Goal: Task Accomplishment & Management: Manage account settings

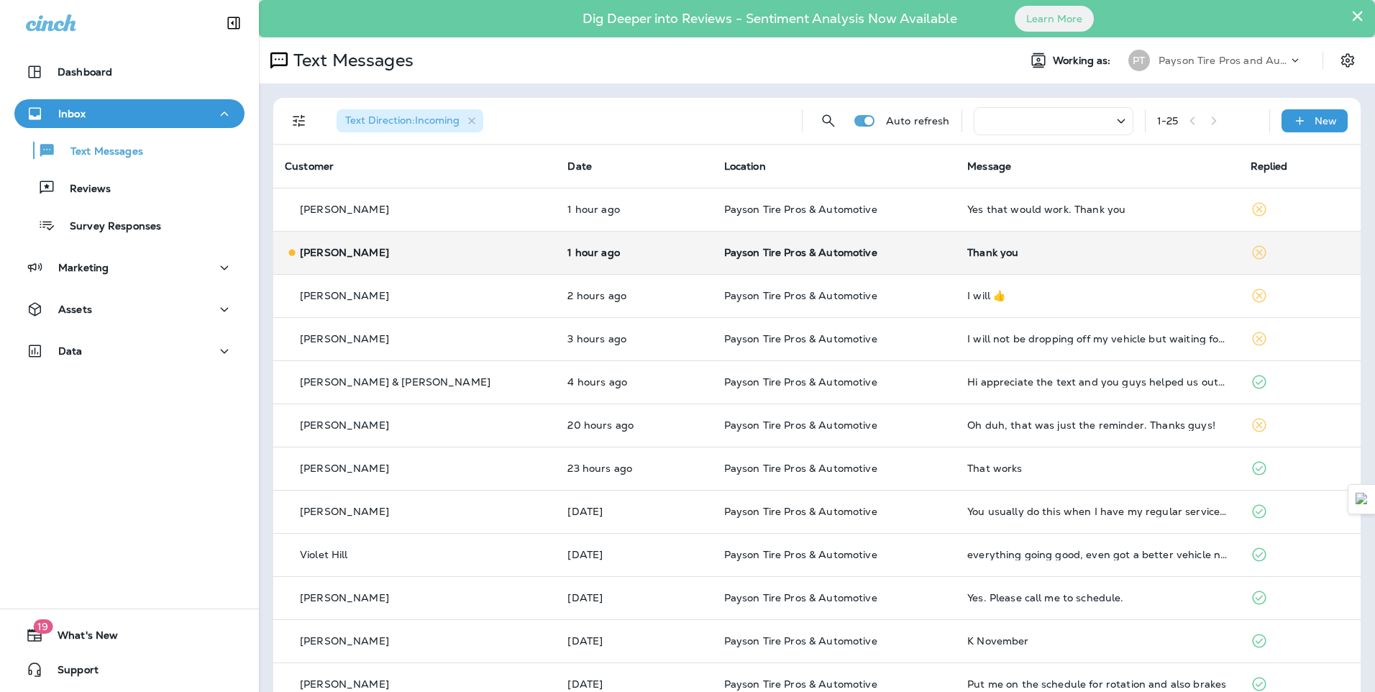
click at [447, 263] on td "[PERSON_NAME]" at bounding box center [414, 252] width 283 height 43
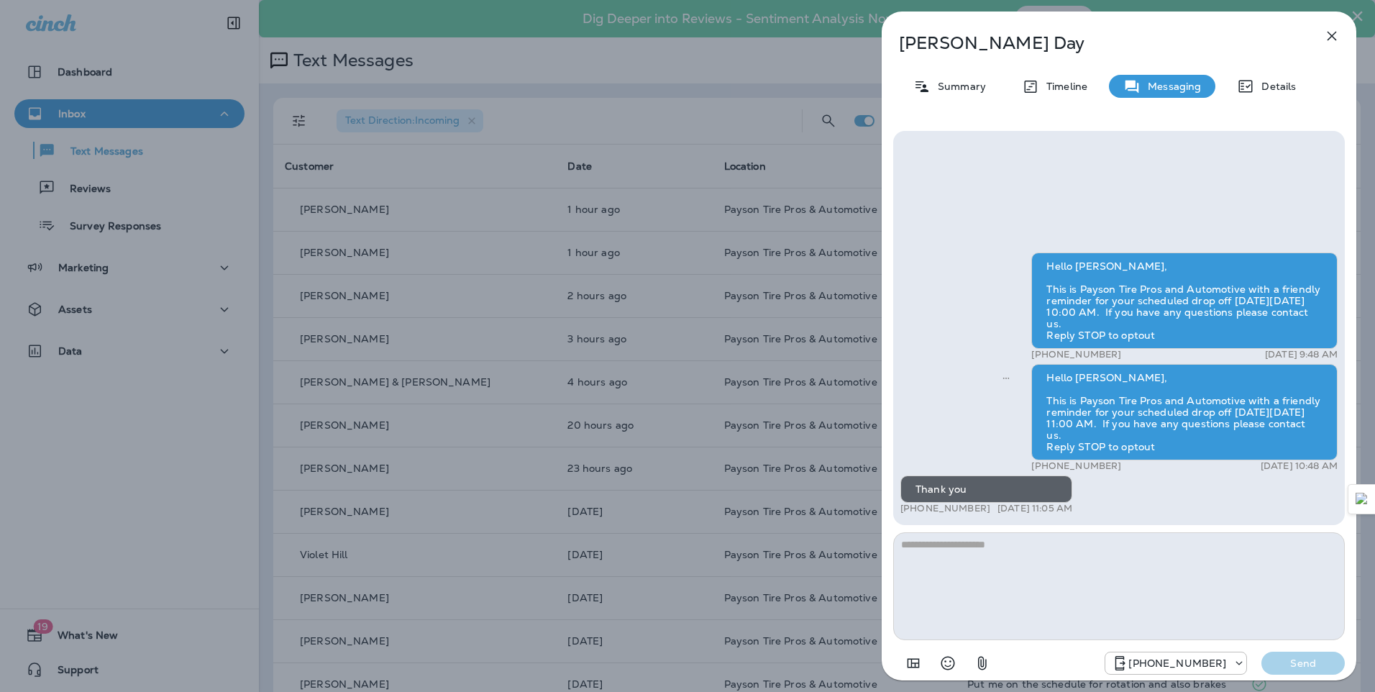
click at [414, 181] on div "[PERSON_NAME] Summary Timeline Messaging Details Hello [PERSON_NAME], This is P…" at bounding box center [687, 346] width 1375 height 692
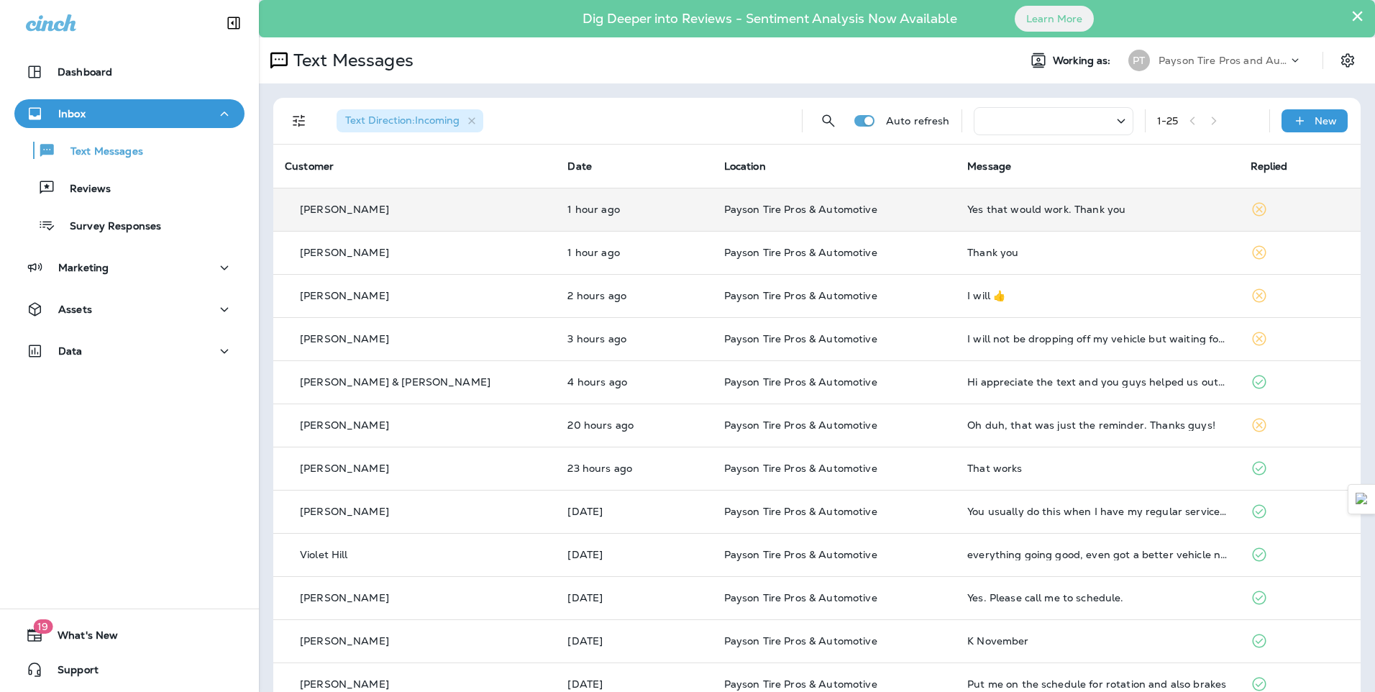
click at [455, 214] on div "[PERSON_NAME]" at bounding box center [415, 209] width 260 height 15
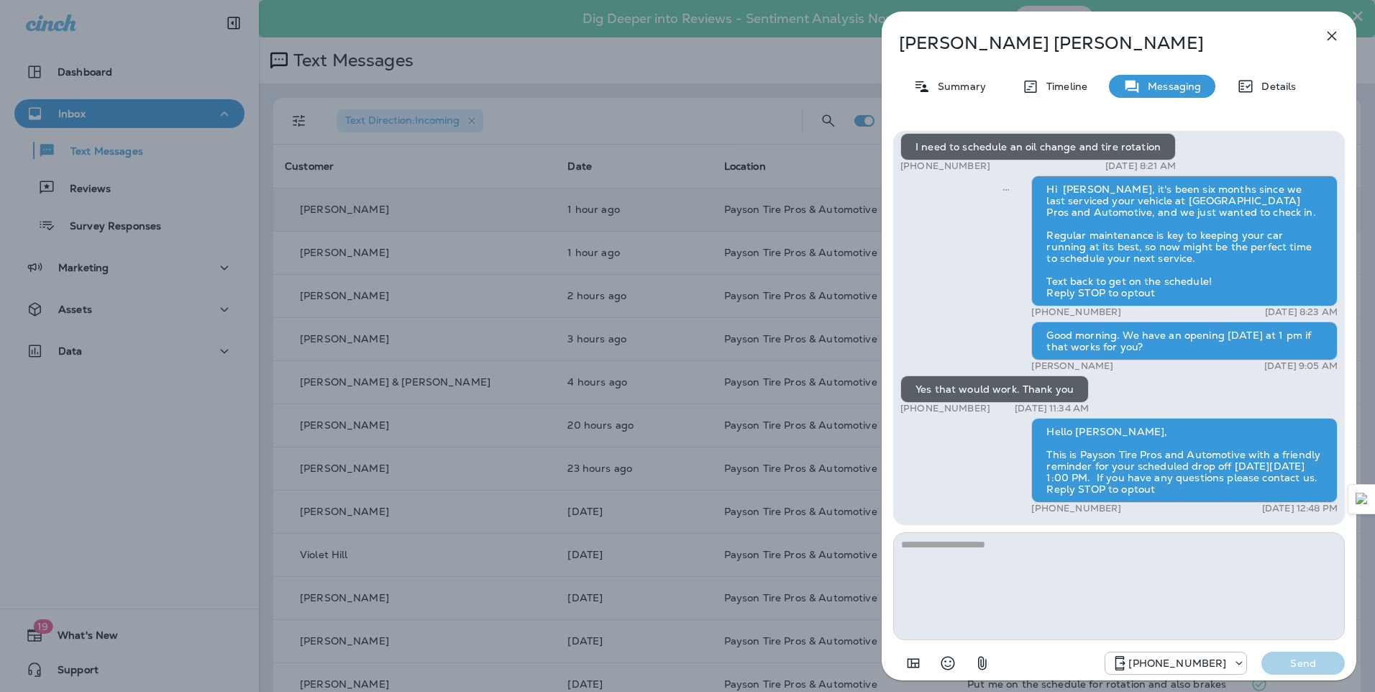
click at [141, 62] on div "[PERSON_NAME] Summary Timeline Messaging Details Hello [PERSON_NAME], This is P…" at bounding box center [687, 346] width 1375 height 692
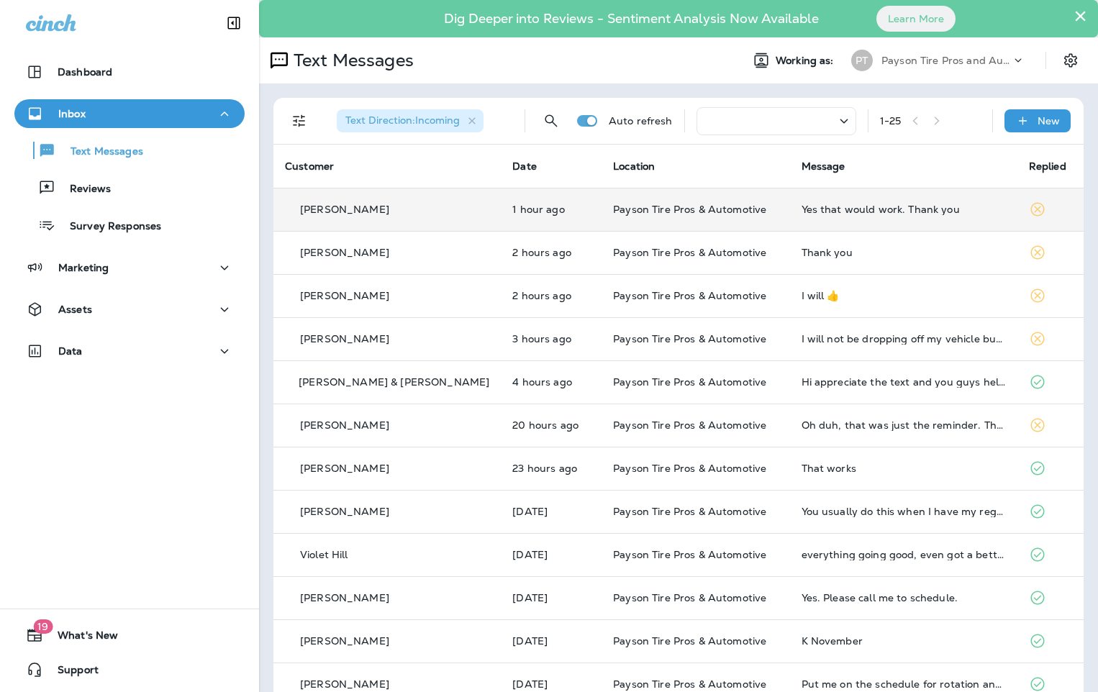
click at [435, 214] on td "[PERSON_NAME]" at bounding box center [386, 209] width 227 height 43
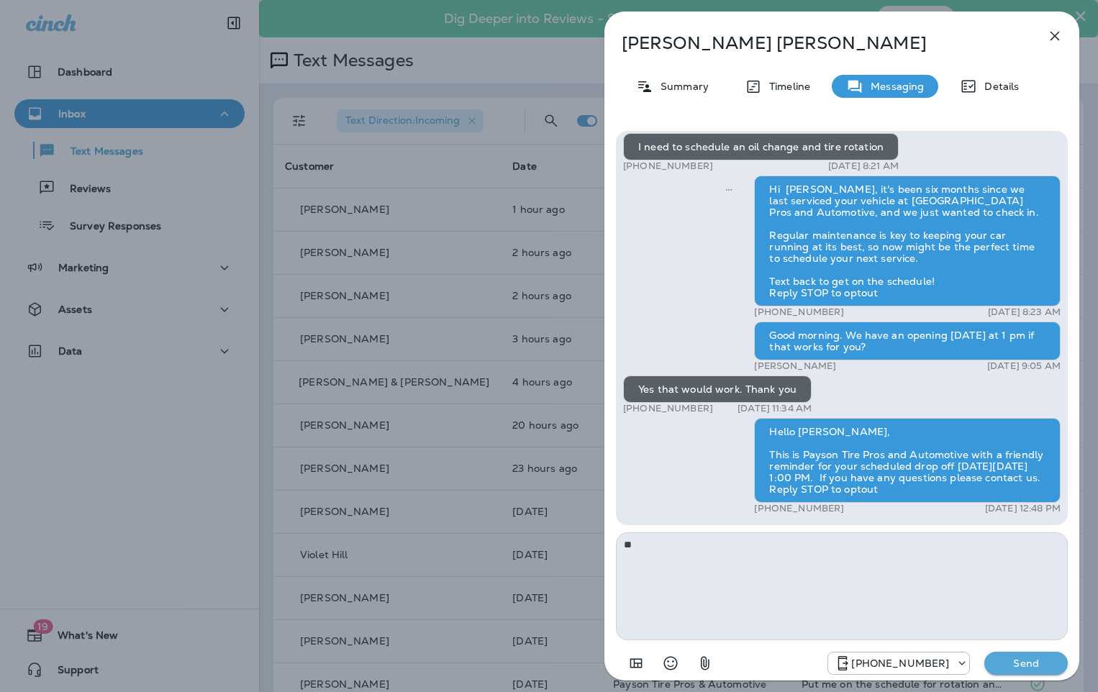
type textarea "*"
click at [422, 291] on div "[PERSON_NAME] Summary Timeline Messaging Details Hello [PERSON_NAME], This is P…" at bounding box center [549, 346] width 1098 height 692
